Goal: Share content: Share content

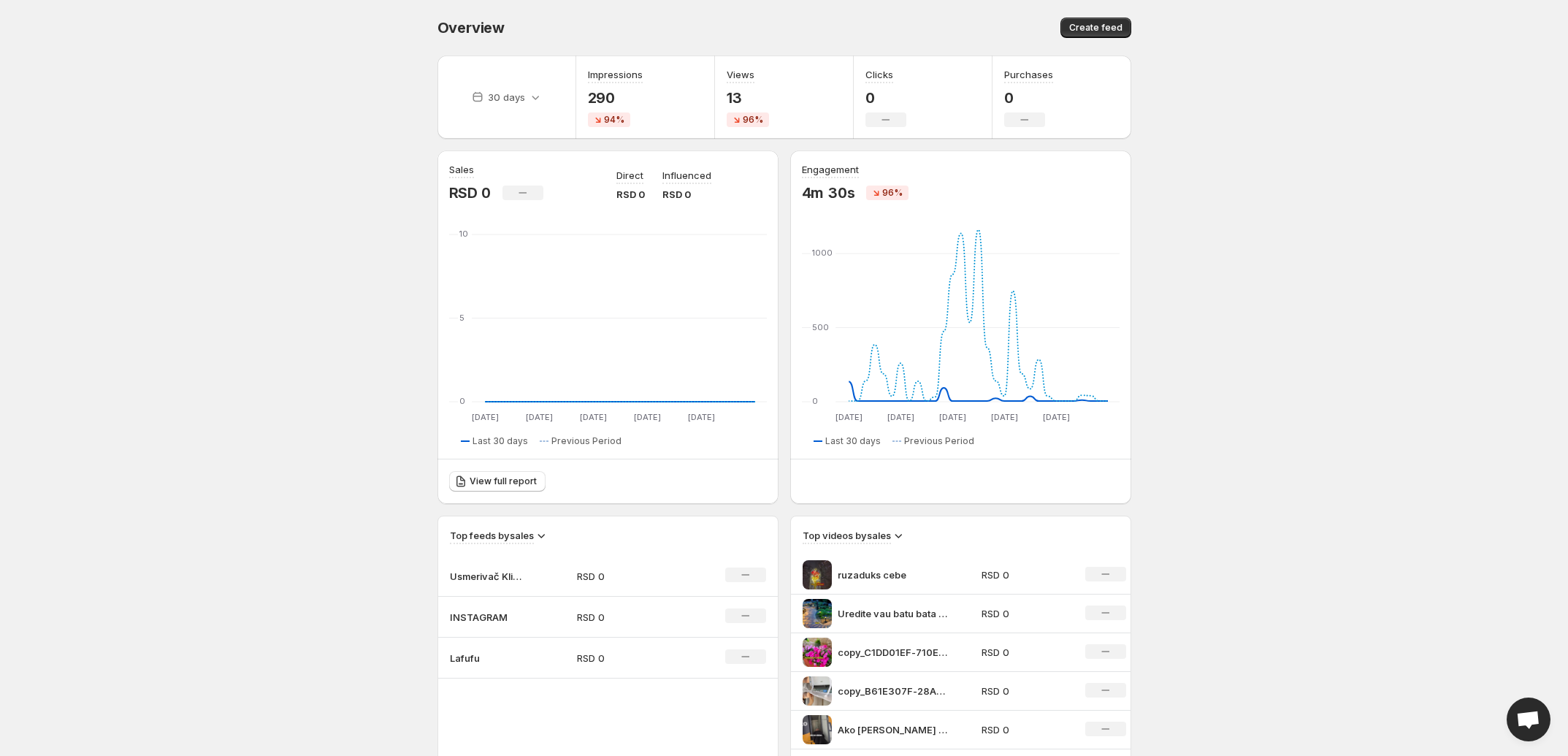
click at [480, 621] on p "INSTAGRAM" at bounding box center [486, 616] width 73 height 14
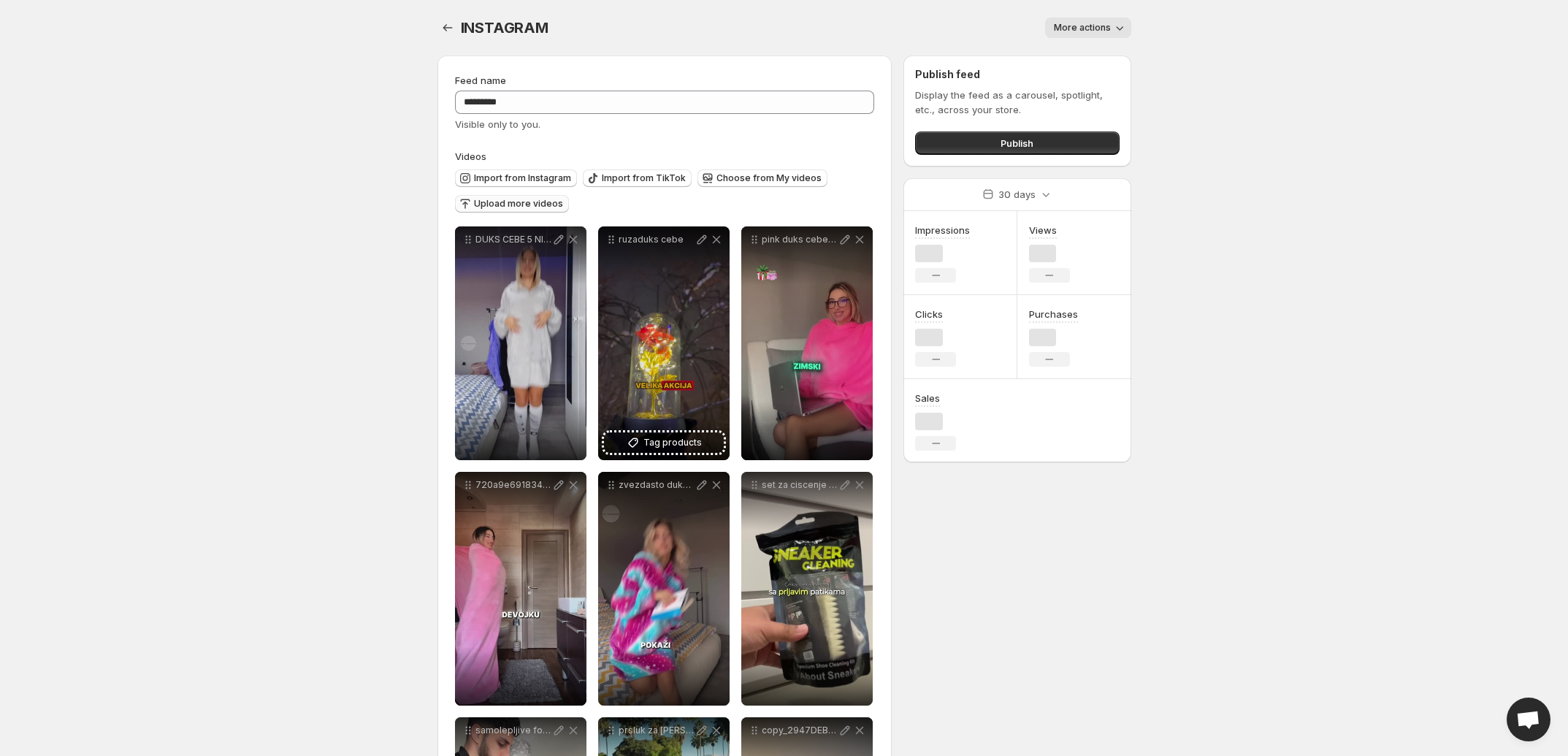
click at [508, 204] on span "Upload more videos" at bounding box center [518, 203] width 89 height 11
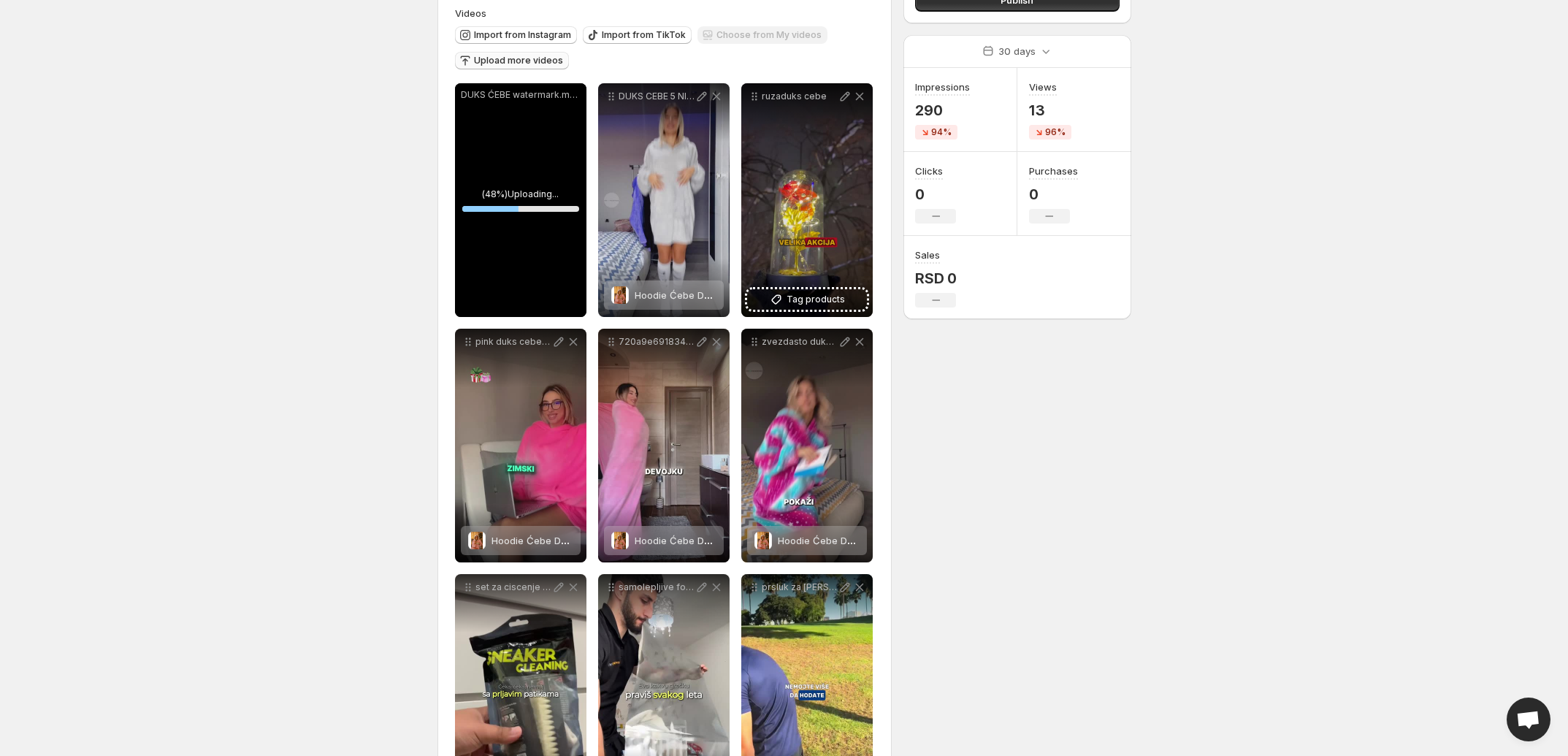
scroll to position [183, 0]
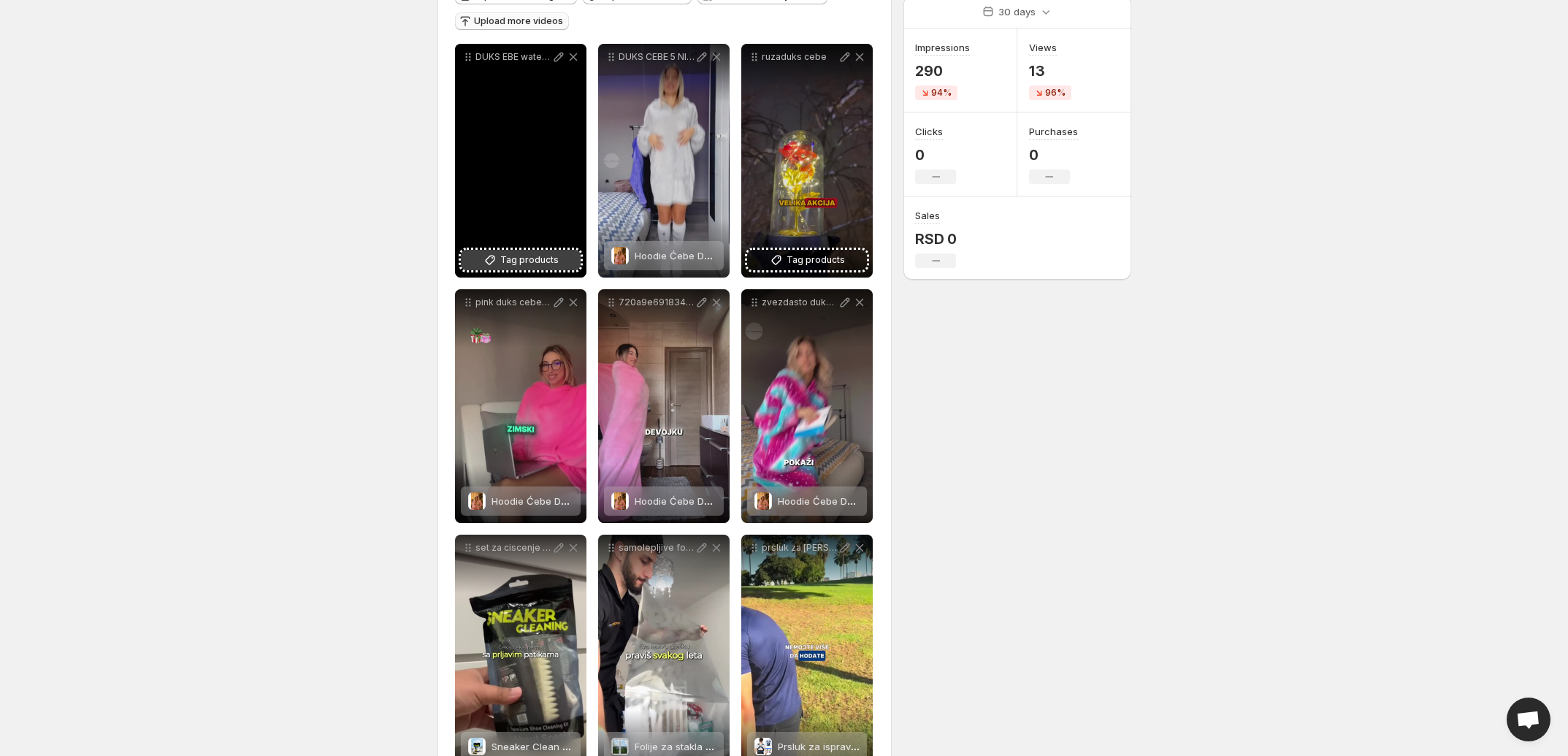
click at [489, 267] on icon at bounding box center [489, 260] width 14 height 14
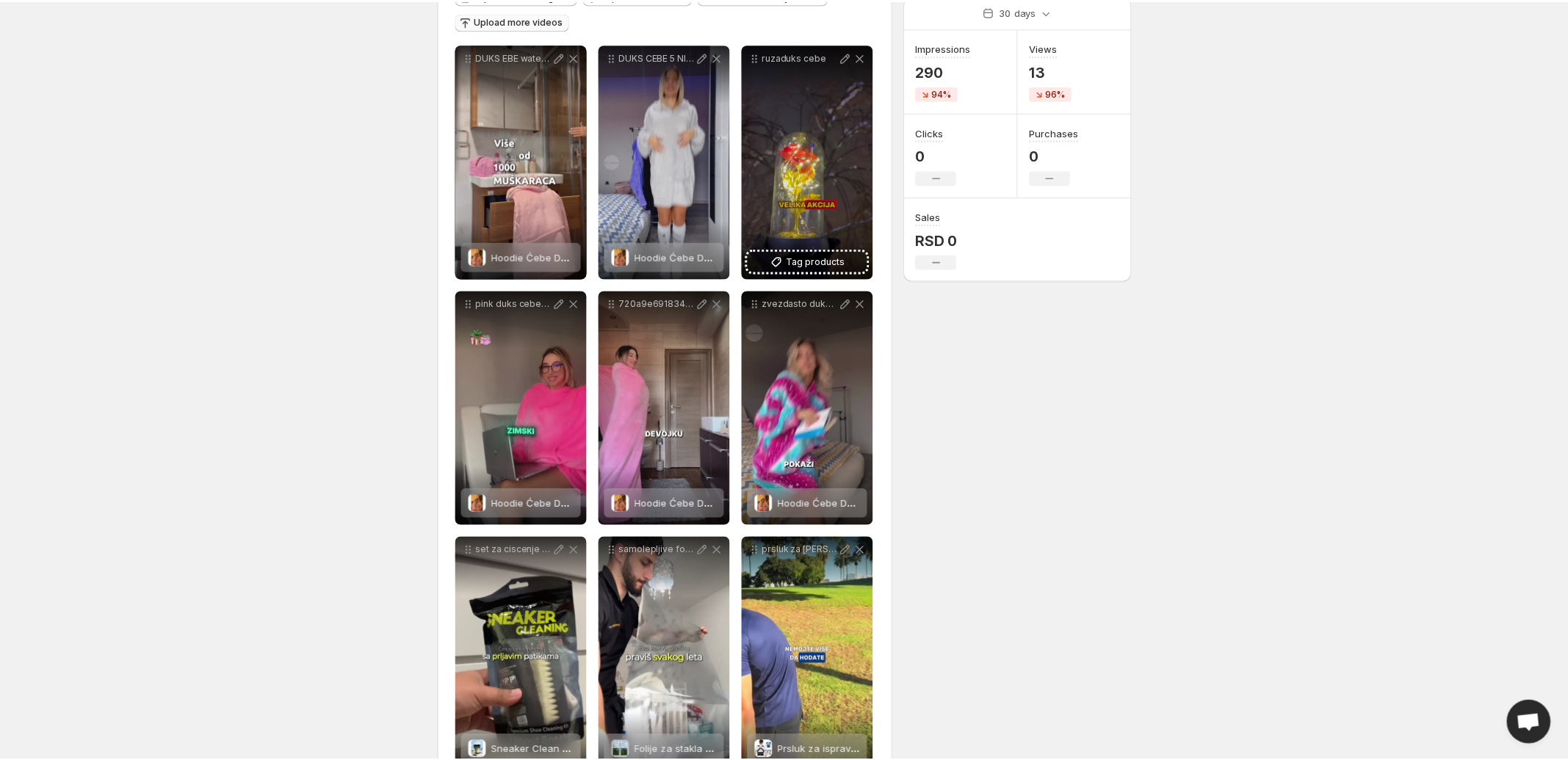
scroll to position [0, 0]
